Goal: Information Seeking & Learning: Understand process/instructions

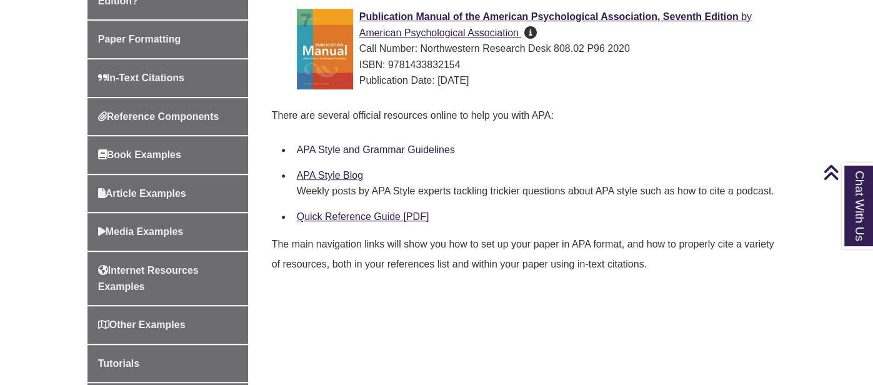
scroll to position [446, 0]
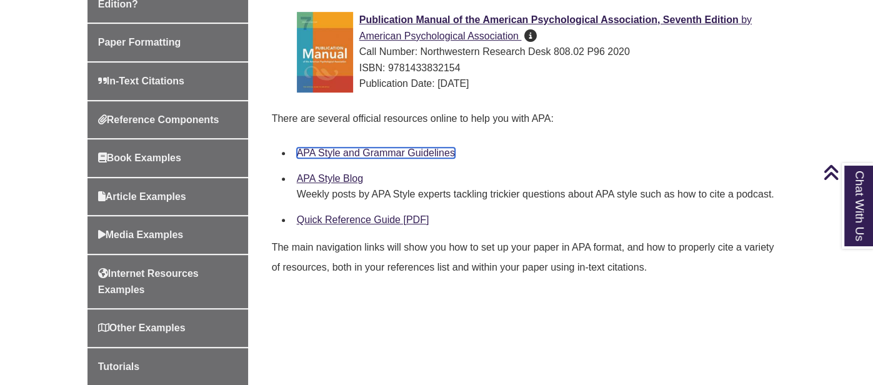
click at [412, 150] on link "APA Style and Grammar Guidelines" at bounding box center [376, 153] width 158 height 11
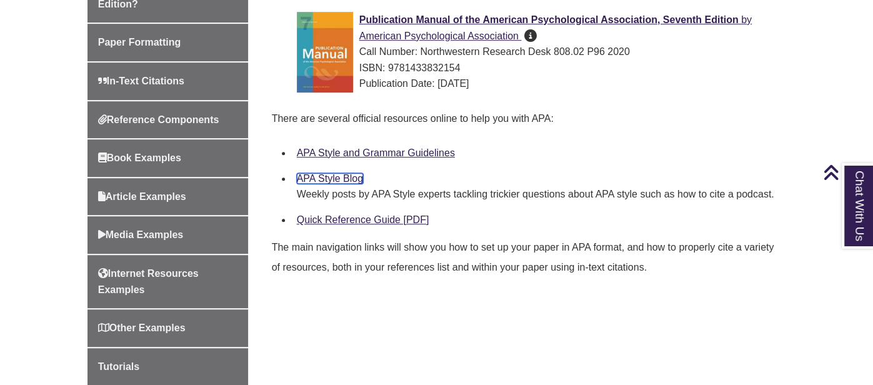
click at [333, 179] on link "APA Style Blog" at bounding box center [330, 178] width 66 height 11
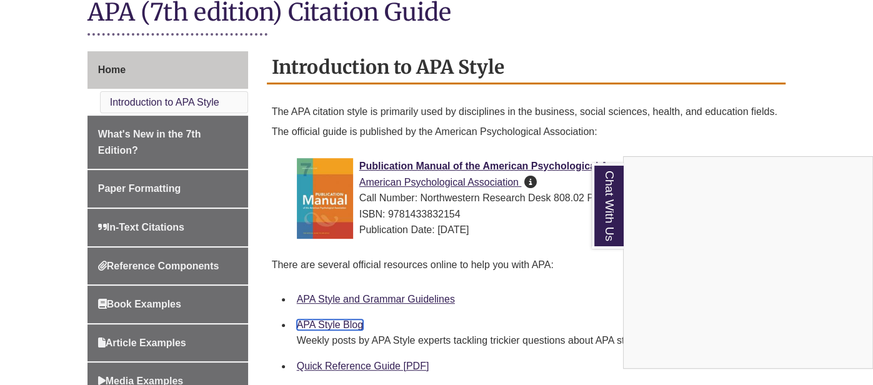
scroll to position [298, 0]
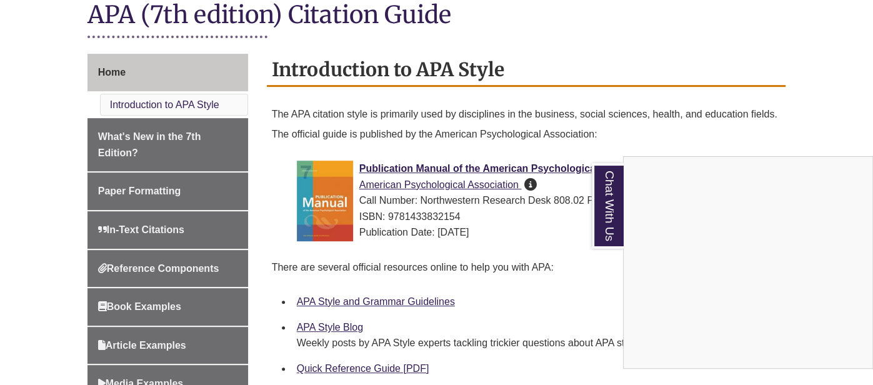
click at [136, 190] on div "Chat With Us" at bounding box center [436, 192] width 873 height 385
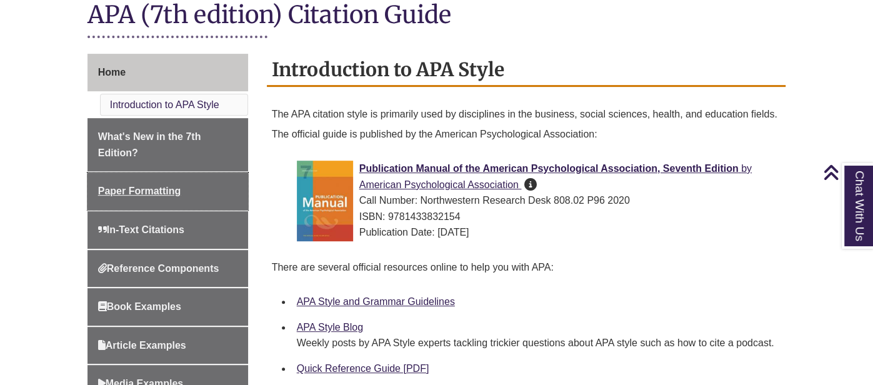
click at [136, 190] on span "Paper Formatting" at bounding box center [139, 191] width 83 height 11
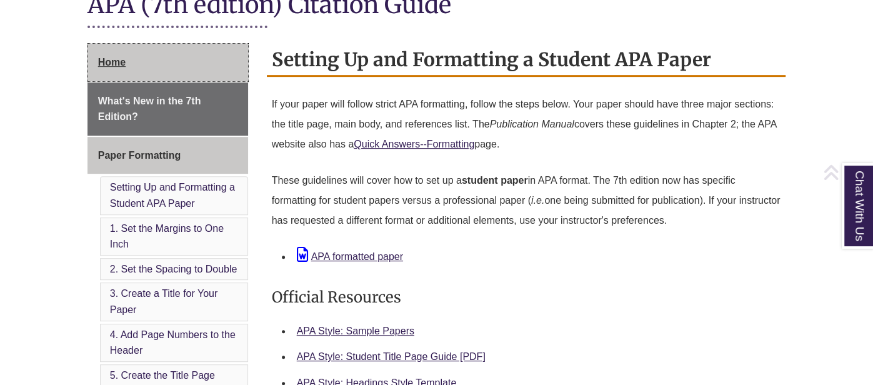
scroll to position [311, 0]
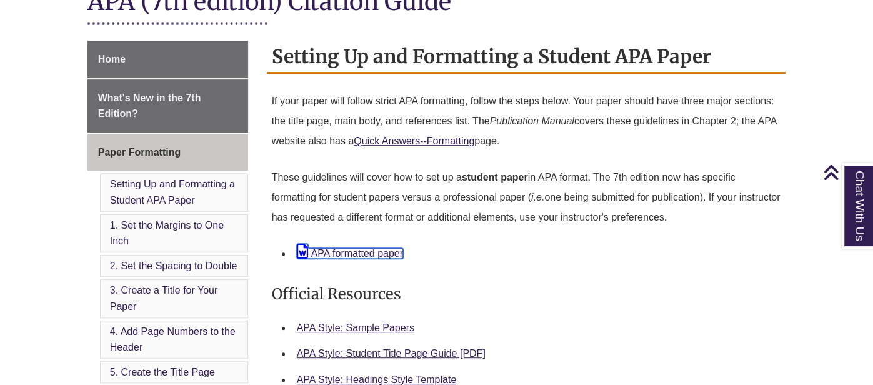
click at [378, 253] on link "APA formatted paper" at bounding box center [350, 253] width 106 height 11
